Goal: Check status

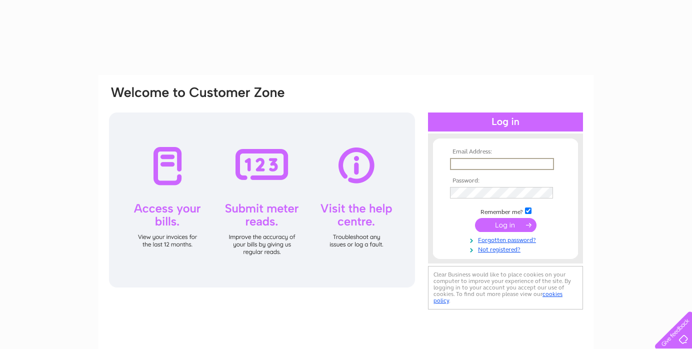
type input "[EMAIL_ADDRESS][DOMAIN_NAME]"
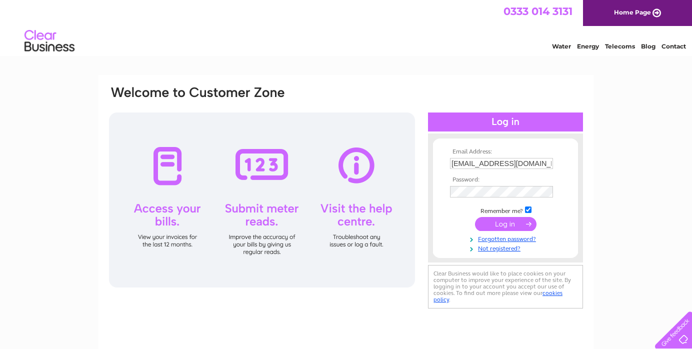
click at [496, 230] on input "submit" at bounding box center [505, 224] width 61 height 14
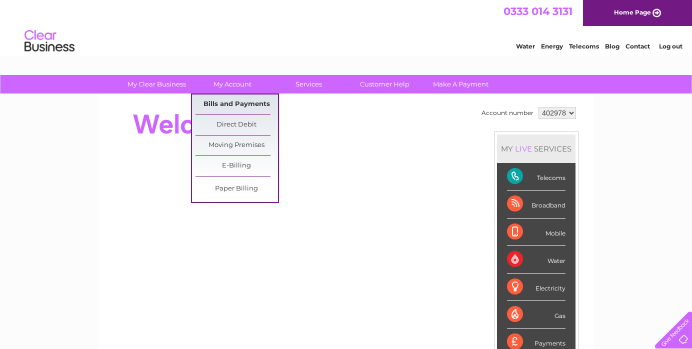
click at [230, 103] on link "Bills and Payments" at bounding box center [236, 104] width 82 height 20
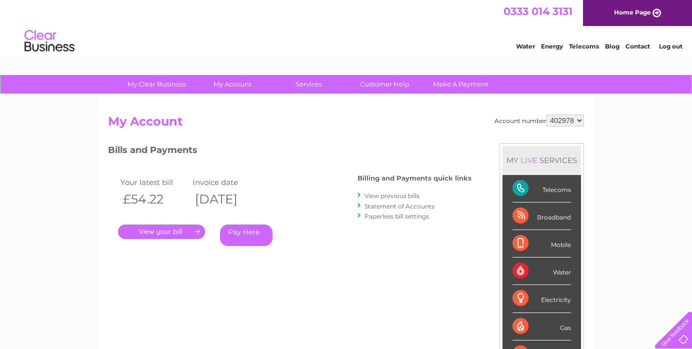
click at [167, 232] on link "." at bounding box center [161, 231] width 87 height 14
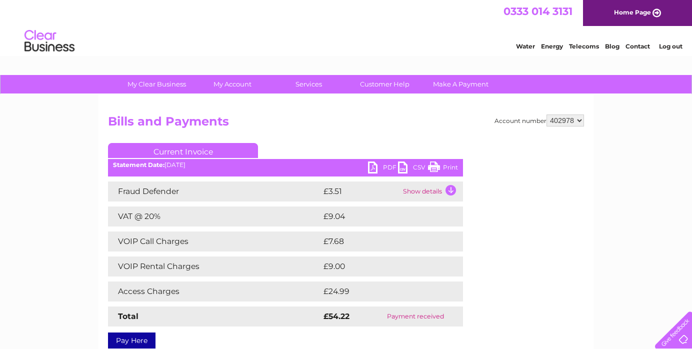
click at [376, 165] on link "PDF" at bounding box center [383, 168] width 30 height 14
